Goal: Task Accomplishment & Management: Complete application form

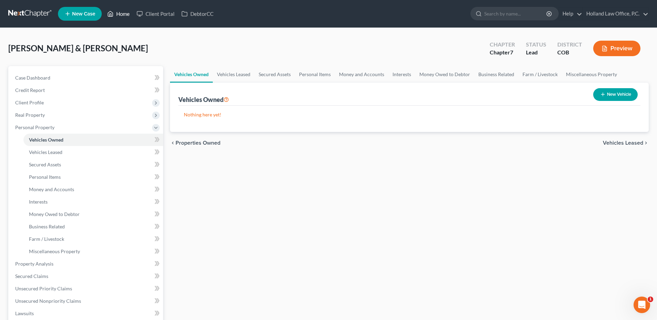
click at [121, 11] on link "Home" at bounding box center [118, 14] width 29 height 12
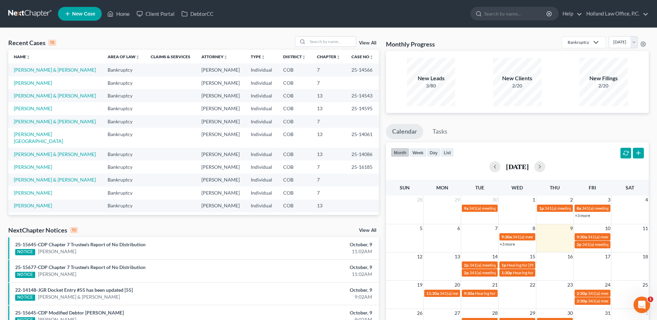
click at [15, 86] on td "[PERSON_NAME]" at bounding box center [55, 83] width 94 height 13
click at [28, 80] on link "[PERSON_NAME]" at bounding box center [33, 83] width 38 height 6
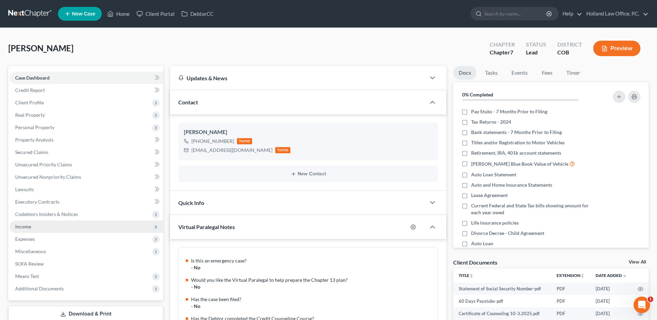
scroll to position [557, 0]
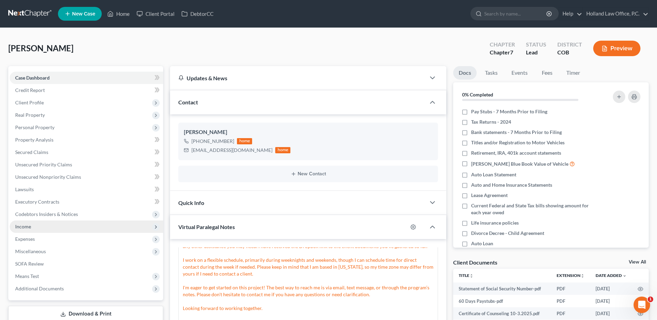
click at [17, 229] on span "Income" at bounding box center [23, 227] width 16 height 6
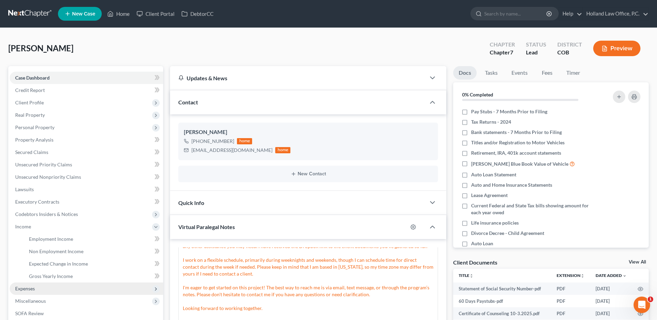
click at [24, 290] on span "Expenses" at bounding box center [25, 289] width 20 height 6
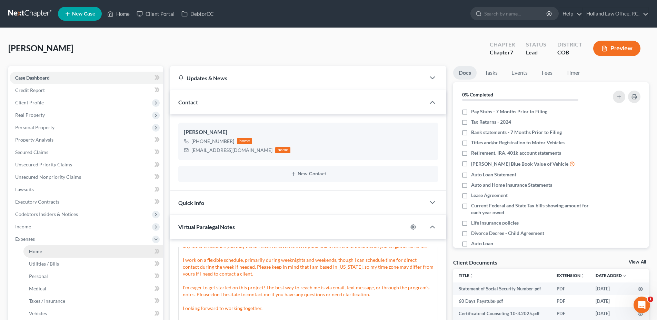
click at [51, 250] on link "Home" at bounding box center [93, 252] width 140 height 12
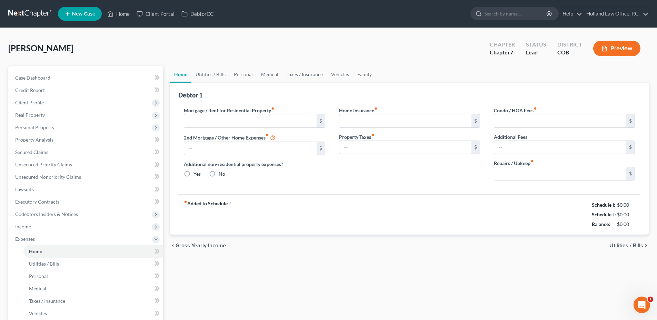
type input "1,300.00"
radio input "true"
drag, startPoint x: 615, startPoint y: 207, endPoint x: 647, endPoint y: 203, distance: 32.6
click at [648, 203] on div "Debtor 1 Mortgage / Rent for Residential Property fiber_manual_record 1,300.00 …" at bounding box center [409, 159] width 479 height 152
drag, startPoint x: 647, startPoint y: 203, endPoint x: 630, endPoint y: 205, distance: 17.3
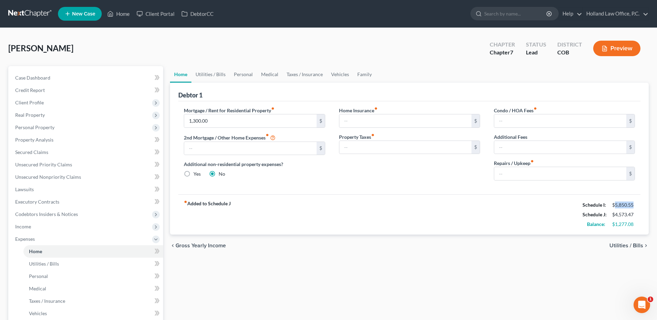
click at [630, 205] on div "$5,850.55" at bounding box center [623, 205] width 23 height 7
click at [48, 229] on span "Income" at bounding box center [86, 227] width 153 height 12
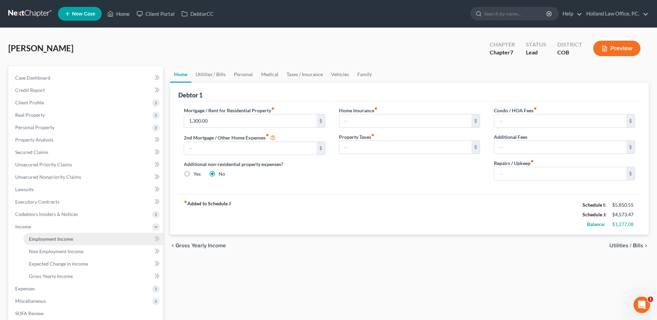
click at [46, 237] on span "Employment Income" at bounding box center [51, 239] width 44 height 6
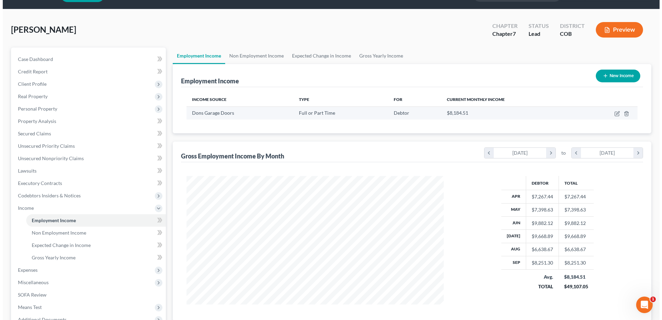
scroll to position [34, 0]
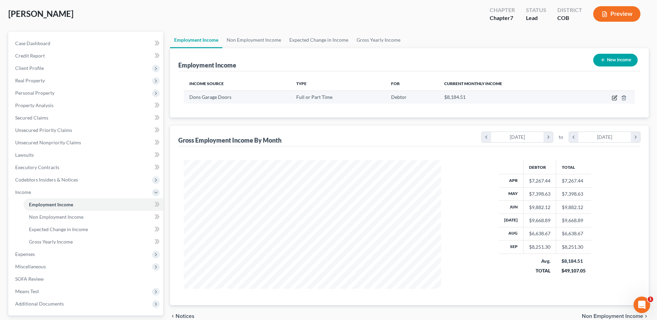
click at [615, 97] on icon "button" at bounding box center [615, 98] width 6 height 6
select select "0"
select select "5"
select select "3"
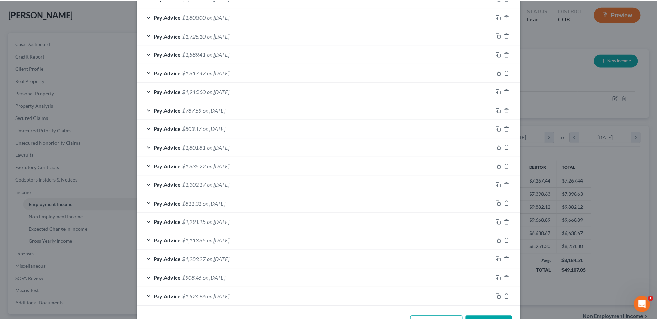
scroll to position [494, 0]
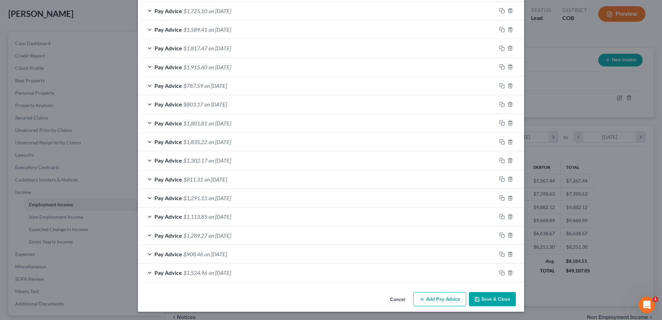
click at [396, 302] on button "Cancel" at bounding box center [398, 300] width 26 height 14
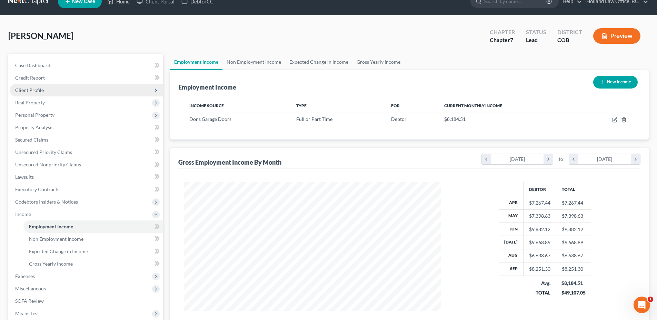
scroll to position [0, 0]
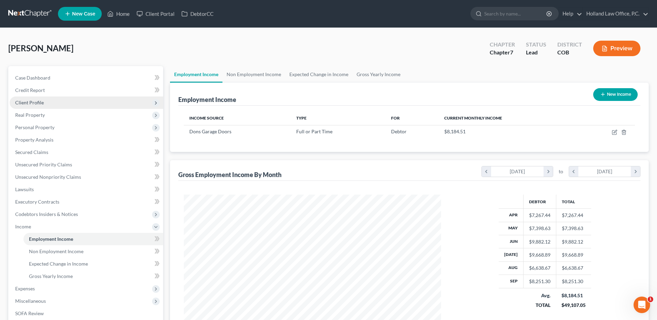
click at [38, 99] on span "Client Profile" at bounding box center [86, 103] width 153 height 12
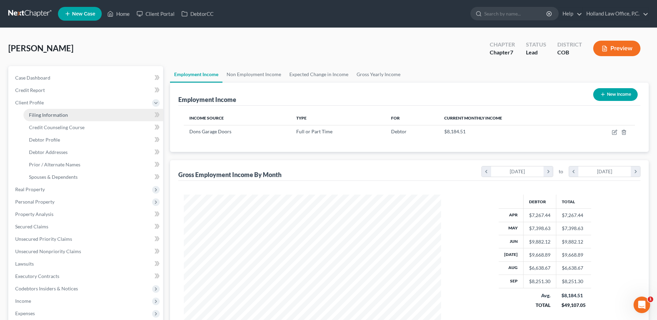
click at [54, 110] on link "Filing Information" at bounding box center [93, 115] width 140 height 12
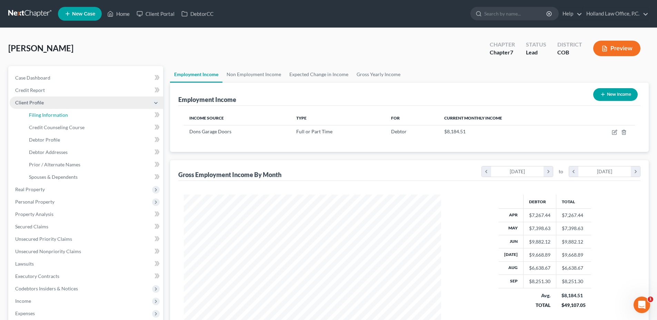
select select "1"
select select "0"
select select "5"
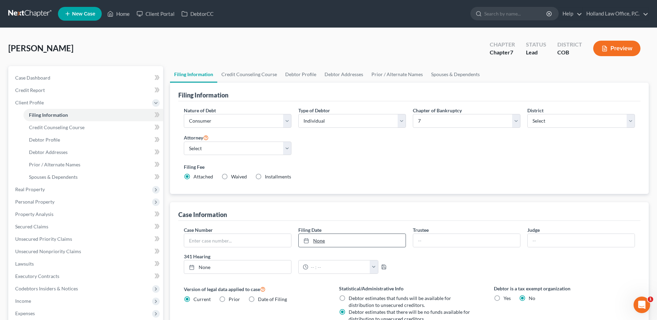
drag, startPoint x: 321, startPoint y: 246, endPoint x: 320, endPoint y: 238, distance: 7.4
click at [321, 245] on link "None" at bounding box center [352, 240] width 107 height 13
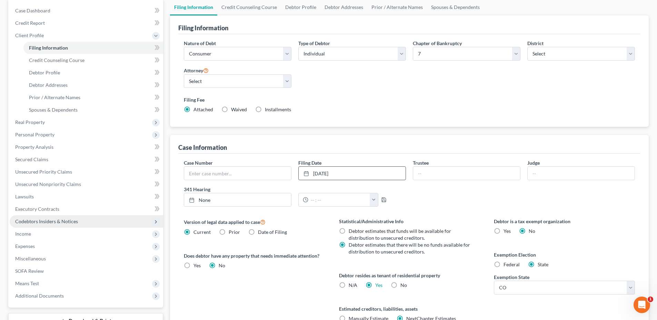
scroll to position [134, 0]
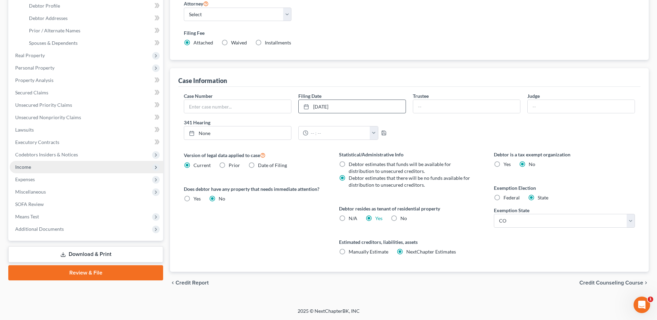
click at [26, 166] on span "Income" at bounding box center [23, 167] width 16 height 6
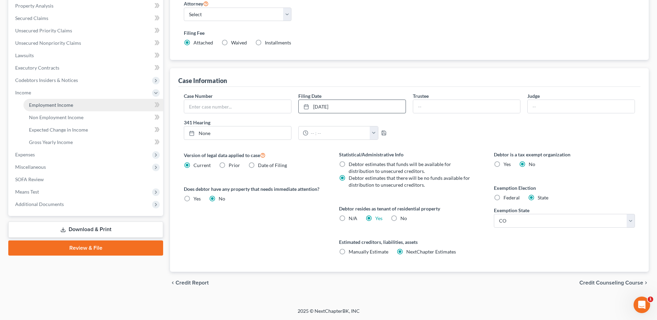
click at [58, 101] on link "Employment Income" at bounding box center [93, 105] width 140 height 12
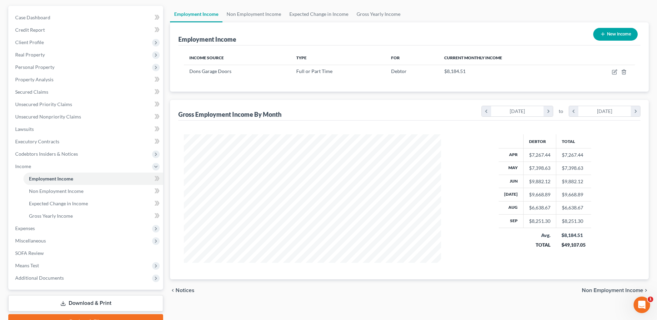
scroll to position [69, 0]
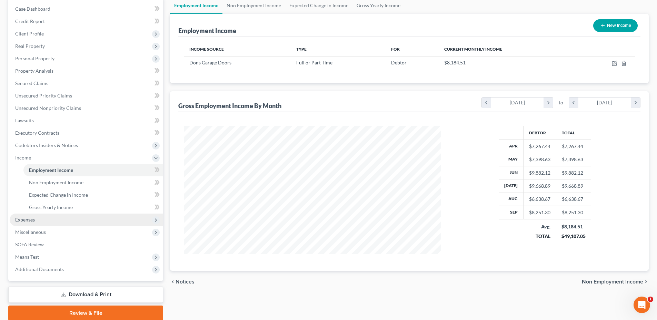
click at [14, 219] on span "Expenses" at bounding box center [86, 220] width 153 height 12
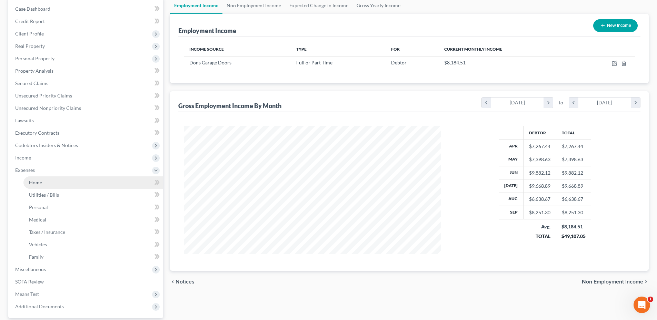
click at [50, 184] on link "Home" at bounding box center [93, 183] width 140 height 12
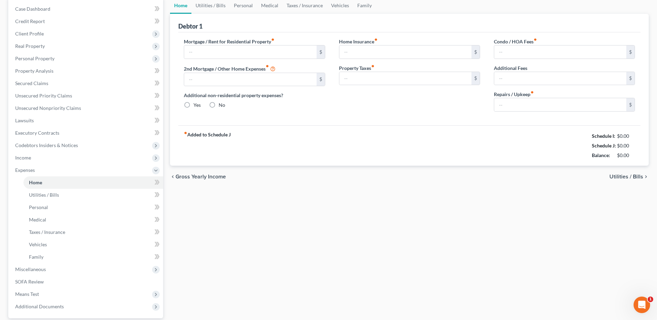
scroll to position [35, 0]
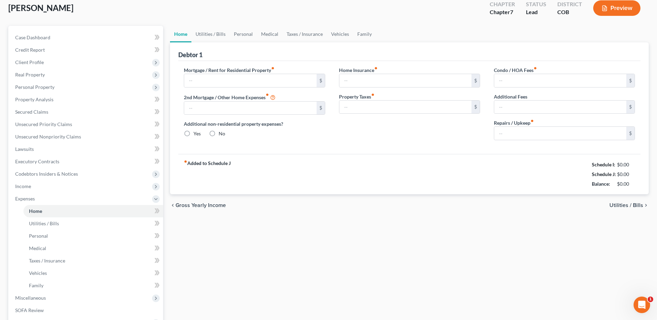
type input "1,300.00"
radio input "true"
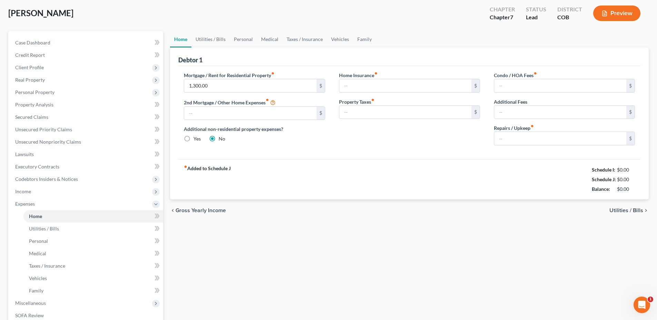
scroll to position [0, 0]
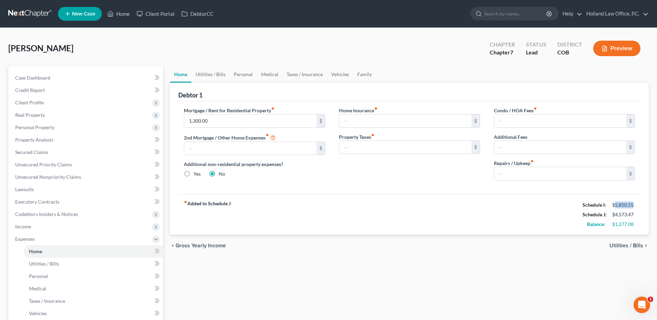
drag, startPoint x: 613, startPoint y: 206, endPoint x: 634, endPoint y: 206, distance: 20.7
click at [634, 206] on div "$5,850.55" at bounding box center [623, 205] width 23 height 7
click at [26, 222] on span "Income" at bounding box center [86, 227] width 153 height 12
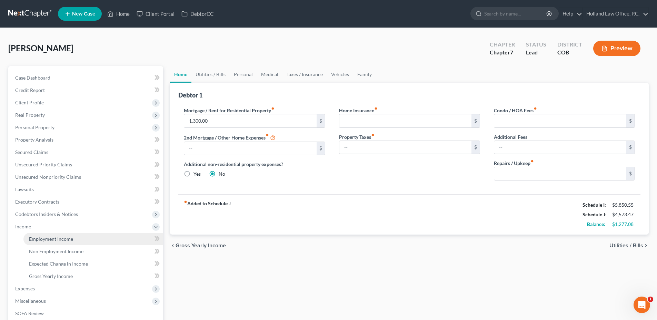
click at [62, 240] on span "Employment Income" at bounding box center [51, 239] width 44 height 6
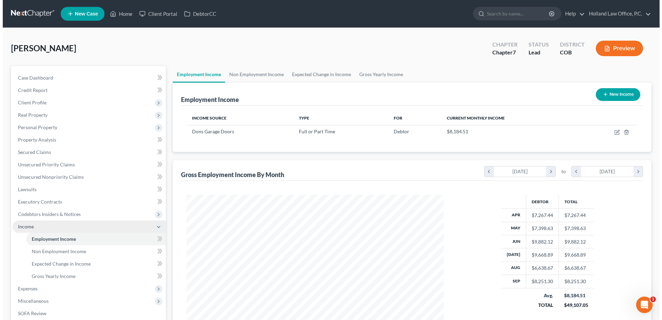
scroll to position [129, 271]
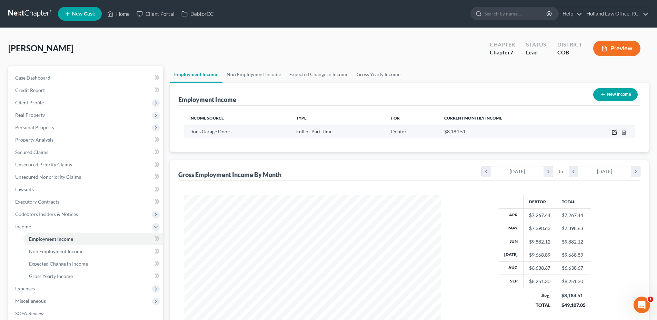
click at [613, 131] on icon "button" at bounding box center [615, 133] width 6 height 6
select select "0"
select select "5"
select select "3"
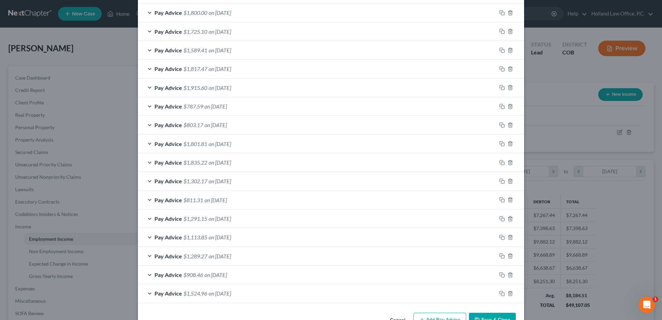
scroll to position [494, 0]
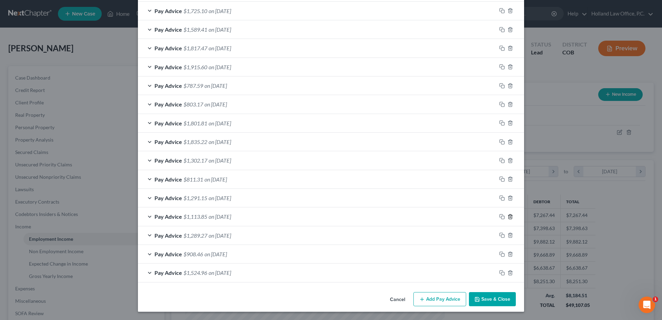
click at [509, 217] on icon "button" at bounding box center [510, 216] width 3 height 4
click at [509, 238] on icon "button" at bounding box center [510, 235] width 3 height 4
click at [508, 254] on icon "button" at bounding box center [511, 254] width 6 height 6
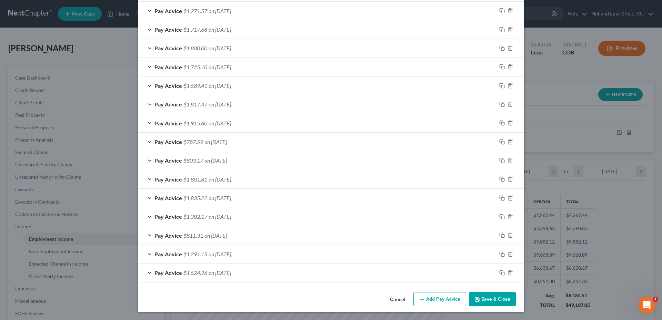
scroll to position [438, 0]
click at [508, 271] on icon "button" at bounding box center [511, 273] width 6 height 6
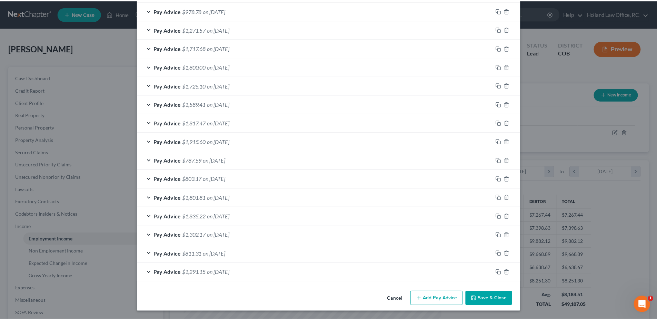
scroll to position [419, 0]
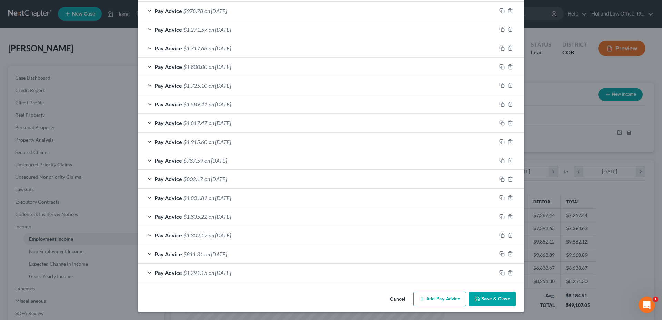
click at [496, 306] on button "Save & Close" at bounding box center [492, 299] width 47 height 14
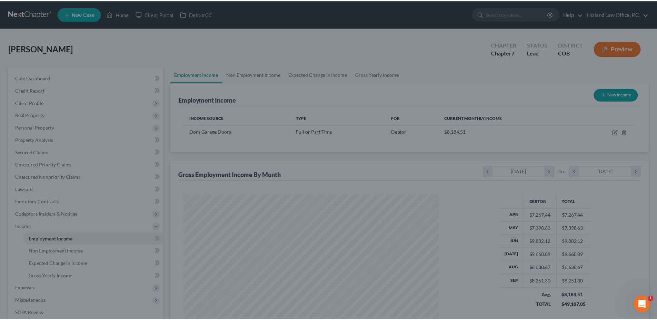
scroll to position [0, 0]
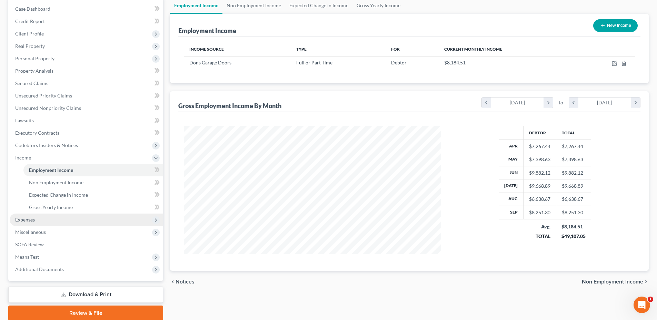
click at [35, 217] on span "Expenses" at bounding box center [25, 220] width 20 height 6
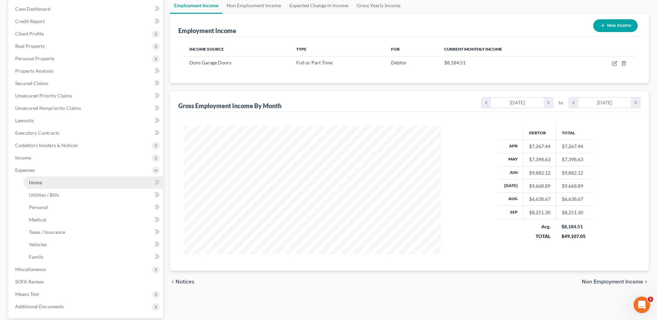
click at [40, 183] on span "Home" at bounding box center [35, 183] width 13 height 6
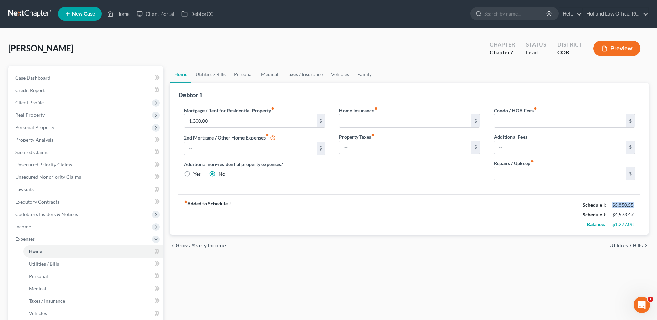
drag, startPoint x: 613, startPoint y: 206, endPoint x: 633, endPoint y: 206, distance: 20.0
click at [633, 206] on div "$5,850.55" at bounding box center [623, 205] width 23 height 7
click at [0, 42] on html "Home New Case Client Portal DebtorCC Holland Law Office, P.C. [PERSON_NAME][EMA…" at bounding box center [328, 226] width 657 height 453
drag, startPoint x: -5, startPoint y: 42, endPoint x: 82, endPoint y: 57, distance: 87.8
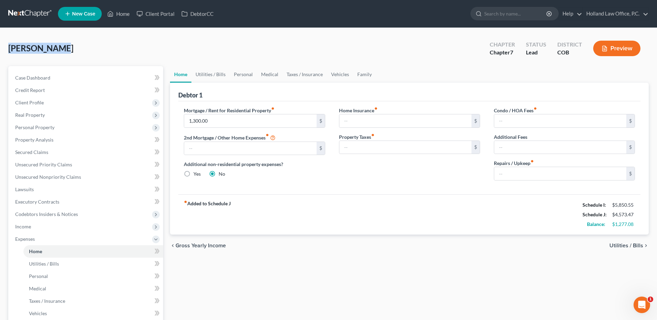
click at [82, 57] on div "[PERSON_NAME] Upgraded Chapter Chapter 7 Status Lead District COB Preview" at bounding box center [328, 51] width 640 height 30
click at [34, 226] on span "Income" at bounding box center [86, 227] width 153 height 12
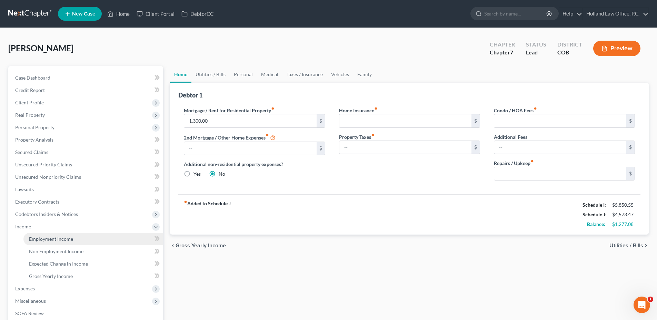
click at [40, 240] on span "Employment Income" at bounding box center [51, 239] width 44 height 6
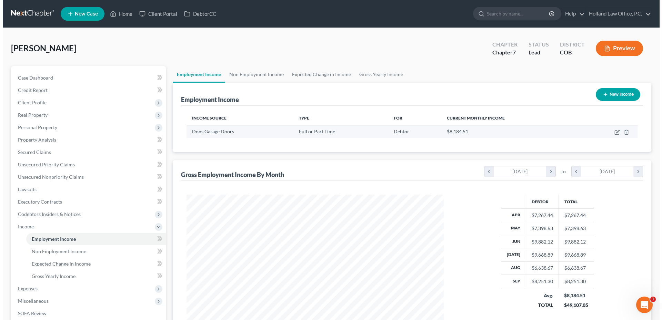
scroll to position [129, 271]
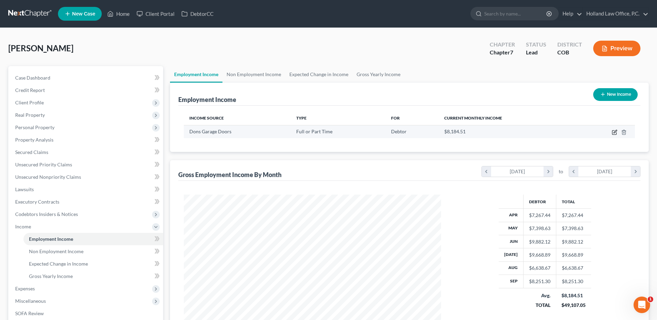
click at [612, 133] on icon "button" at bounding box center [614, 133] width 4 height 4
select select "0"
select select "5"
select select "3"
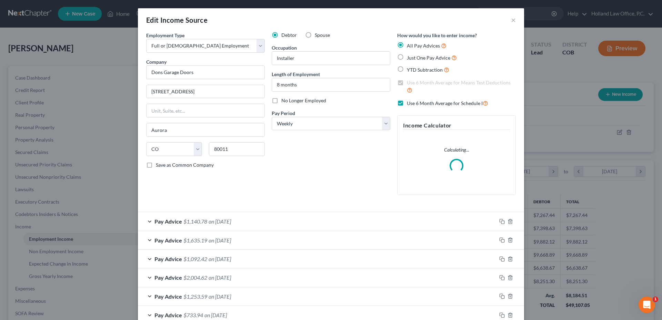
scroll to position [130, 273]
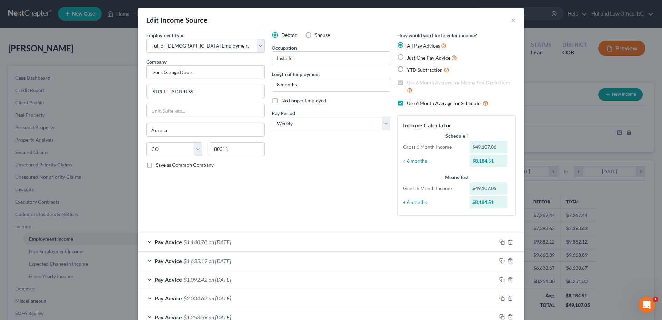
click at [320, 196] on div "Debtor Spouse Occupation Installer Length of Employment 8 months No Longer Empl…" at bounding box center [331, 127] width 126 height 190
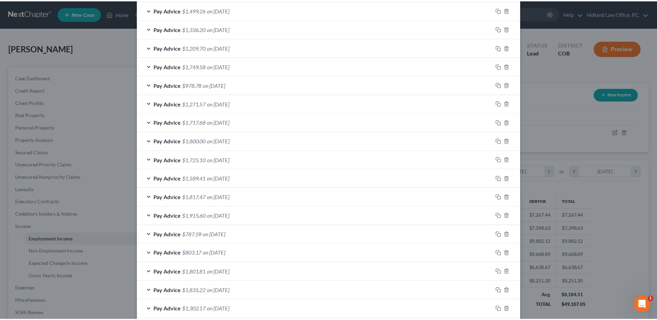
scroll to position [419, 0]
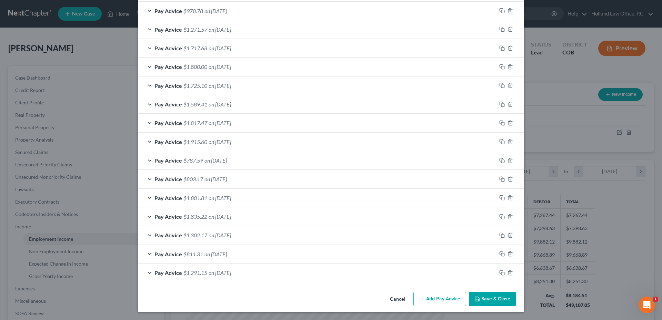
drag, startPoint x: 490, startPoint y: 297, endPoint x: 494, endPoint y: 299, distance: 4.2
click at [490, 297] on button "Save & Close" at bounding box center [492, 299] width 47 height 14
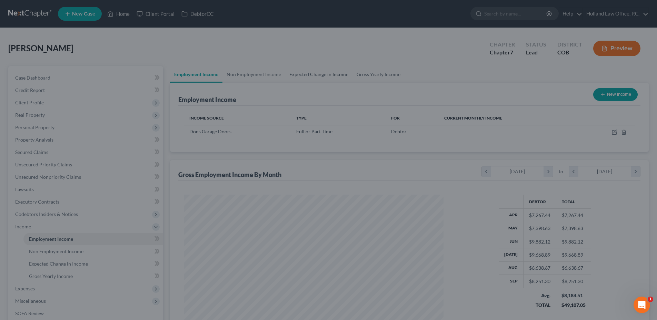
scroll to position [344721, 344579]
